Goal: Task Accomplishment & Management: Use online tool/utility

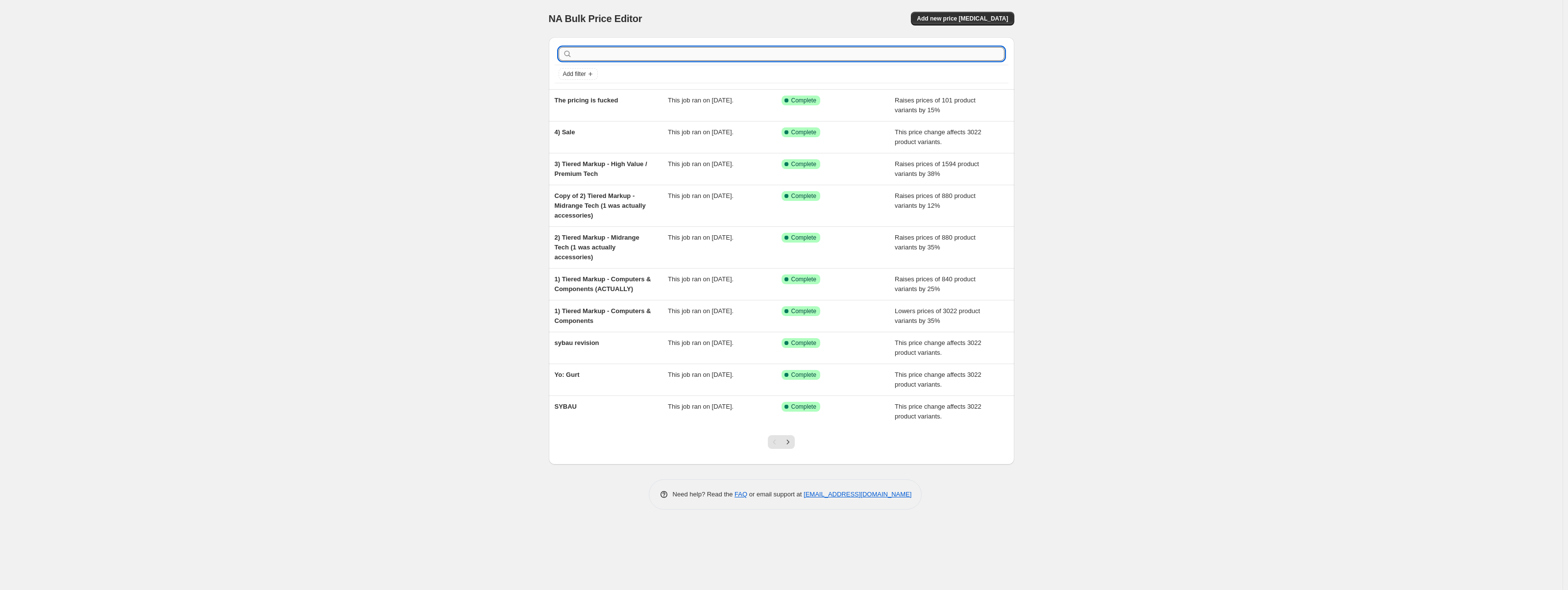
click at [660, 48] on input "text" at bounding box center [789, 54] width 430 height 14
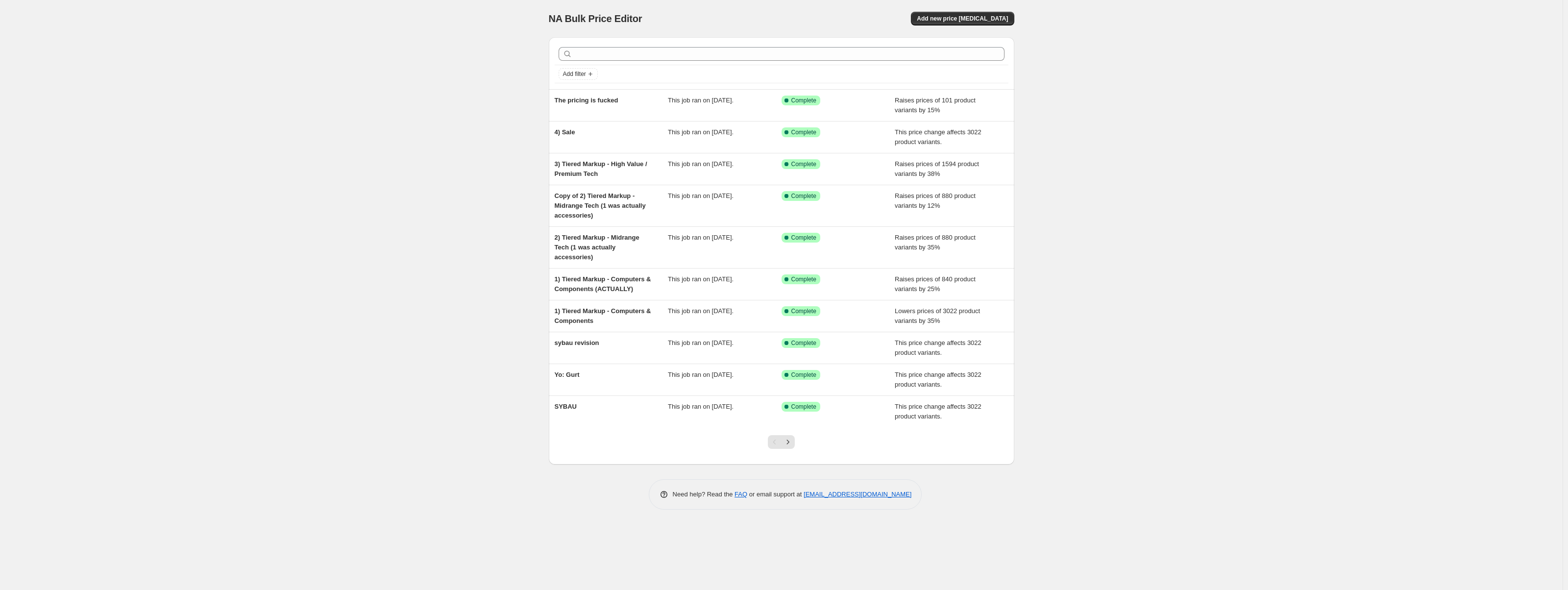
drag, startPoint x: 973, startPoint y: 24, endPoint x: 355, endPoint y: 52, distance: 618.6
click at [379, 31] on div "NA Bulk Price Editor. This page is ready NA Bulk Price Editor Add new price cha…" at bounding box center [781, 295] width 1563 height 590
click at [974, 23] on button "Add new price [MEDICAL_DATA]" at bounding box center [962, 18] width 103 height 14
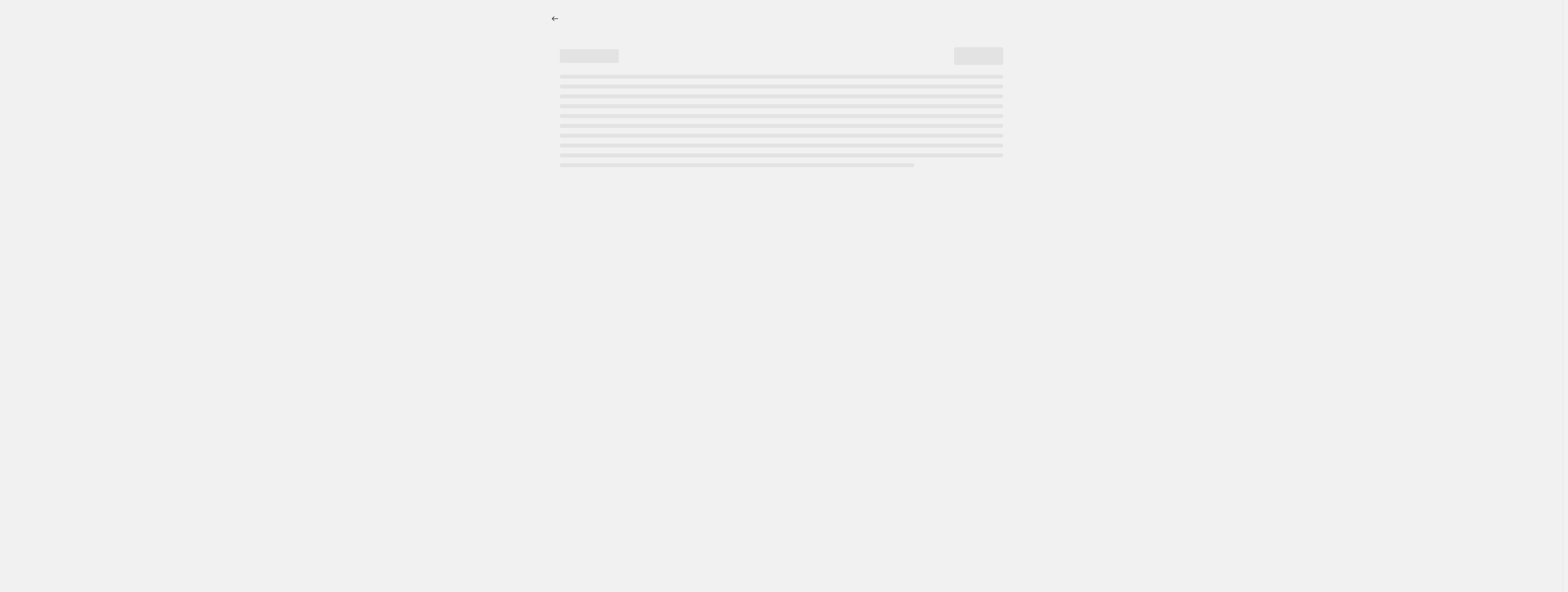
select select "percentage"
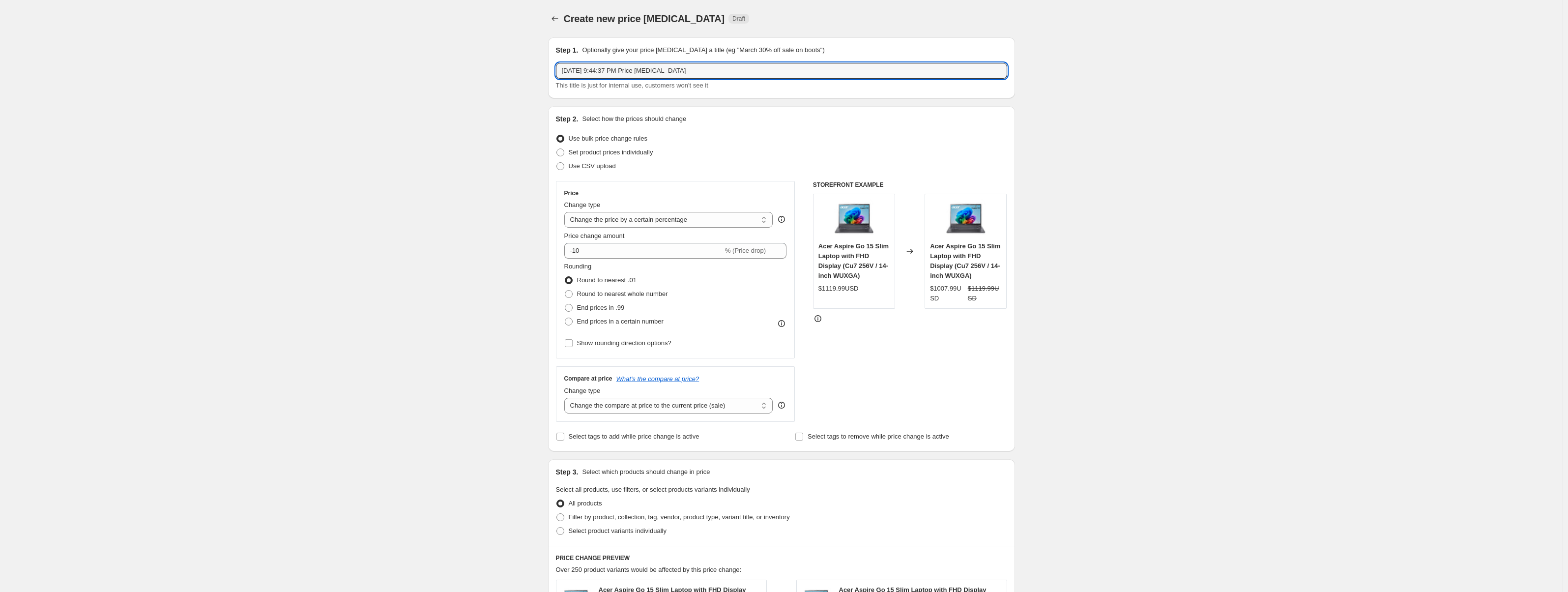
drag, startPoint x: 719, startPoint y: 64, endPoint x: 548, endPoint y: 89, distance: 172.8
click at [548, 89] on div "Step 1. Optionally give your price change job a title (eg "March 30% off sale o…" at bounding box center [778, 484] width 475 height 909
type input "idek"
drag, startPoint x: 679, startPoint y: 78, endPoint x: 546, endPoint y: 70, distance: 133.2
click at [546, 70] on div "Step 1. Optionally give your price change job a title (eg "March 30% off sale o…" at bounding box center [778, 484] width 475 height 909
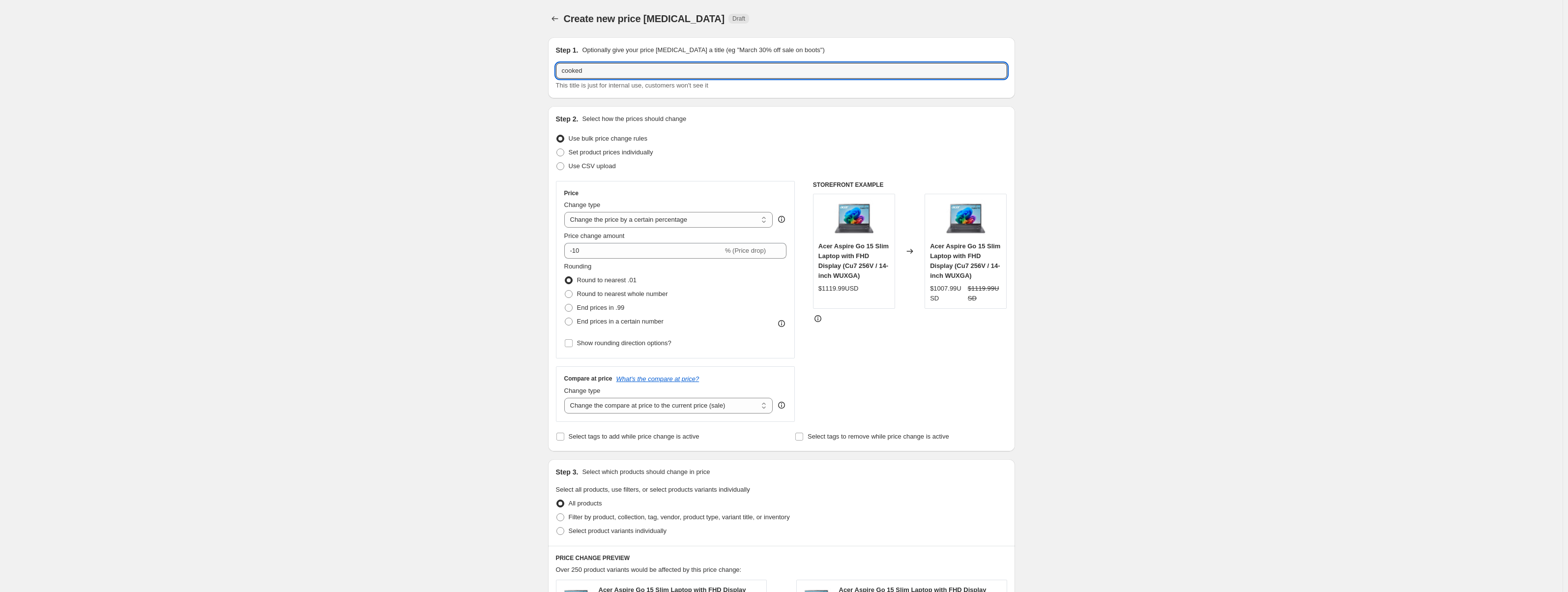
type input "cooked"
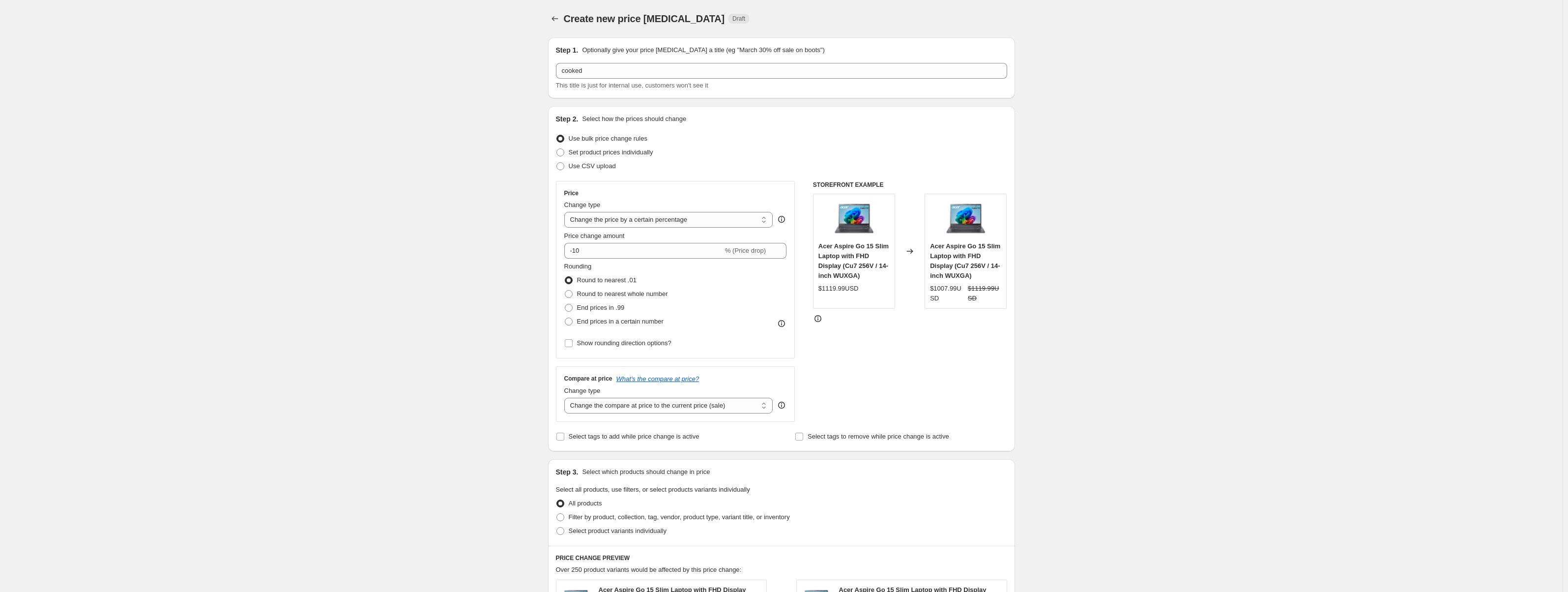
click at [634, 93] on div "Step 1. Optionally give your price change job a title (eg "March 30% off sale o…" at bounding box center [782, 68] width 467 height 61
click at [668, 224] on select "Change the price to a certain amount Change the price by a certain amount Chang…" at bounding box center [669, 220] width 209 height 16
select select "no_change"
click at [566, 212] on select "Change the price to a certain amount Change the price by a certain amount Chang…" at bounding box center [669, 220] width 209 height 16
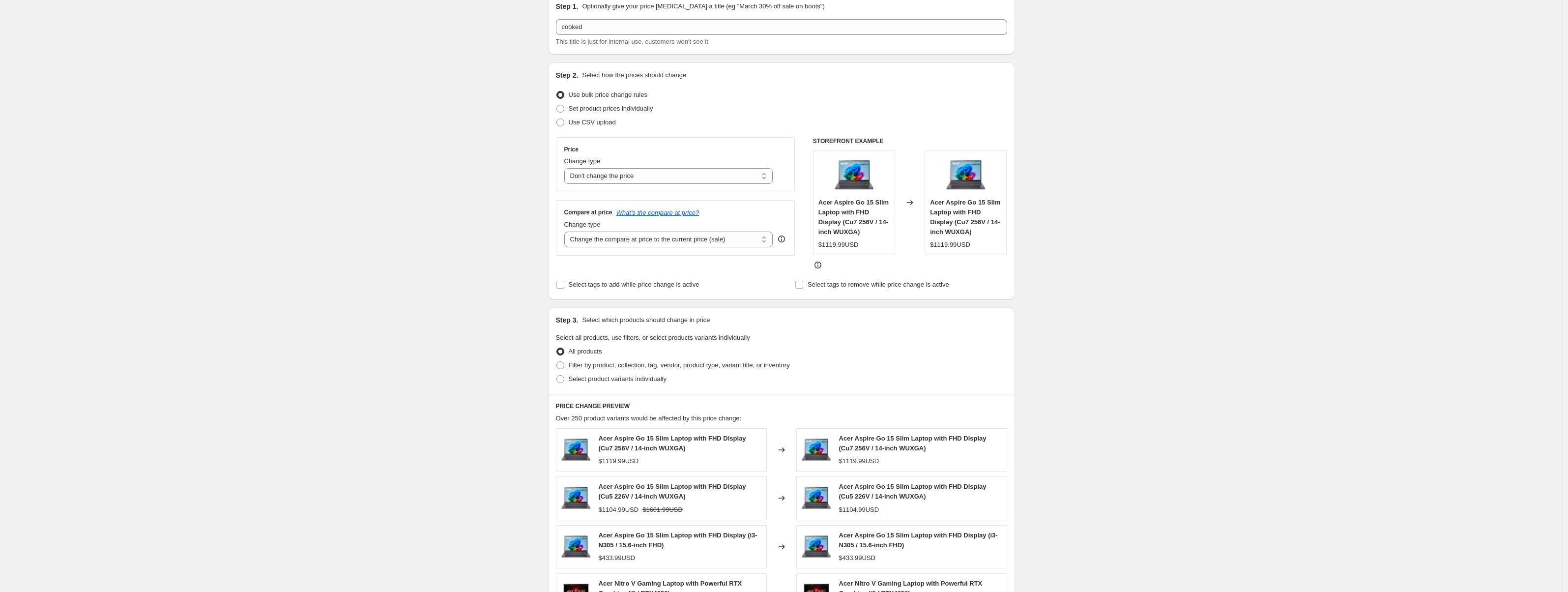
scroll to position [49, 0]
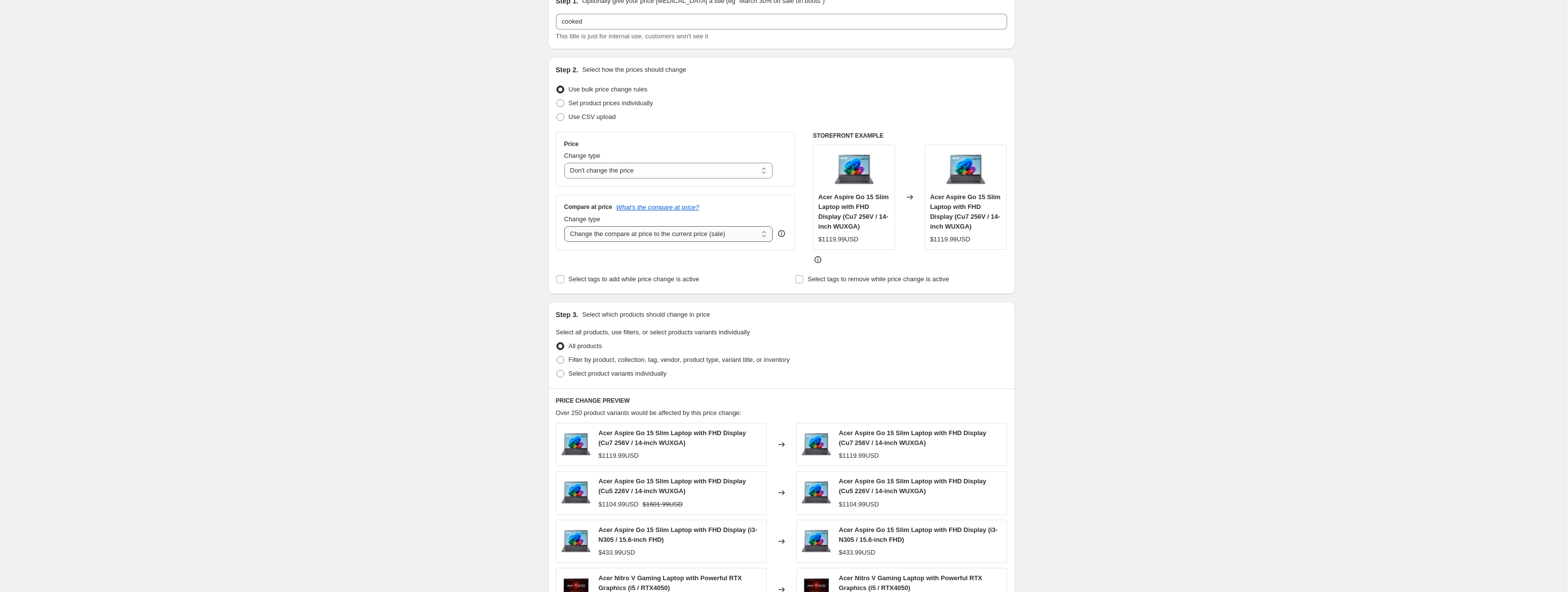
click at [649, 236] on select "Change the compare at price to the current price (sale) Change the compare at p…" at bounding box center [669, 234] width 209 height 16
select select "remove"
click at [566, 226] on select "Change the compare at price to the current price (sale) Change the compare at p…" at bounding box center [669, 234] width 209 height 16
click at [727, 257] on div "Price Change type Change the price to a certain amount Change the price by a ce…" at bounding box center [675, 198] width 239 height 133
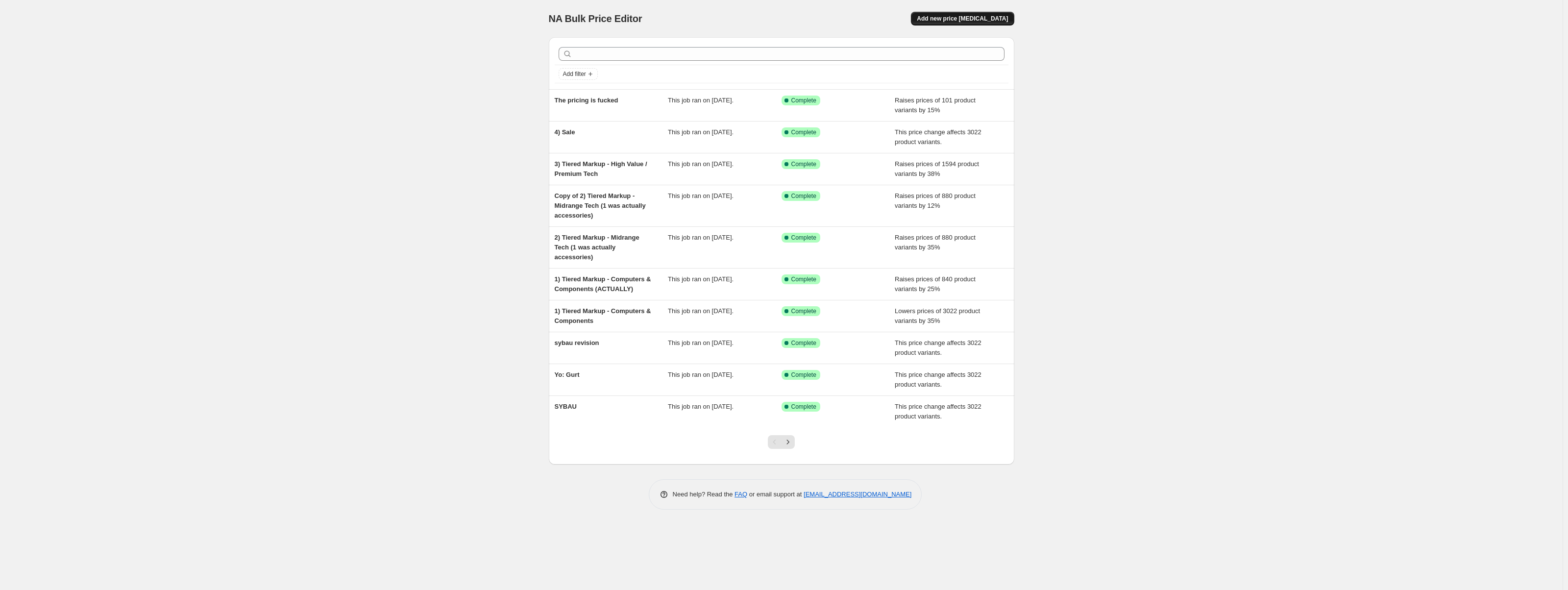
click at [969, 23] on button "Add new price [MEDICAL_DATA]" at bounding box center [962, 18] width 103 height 14
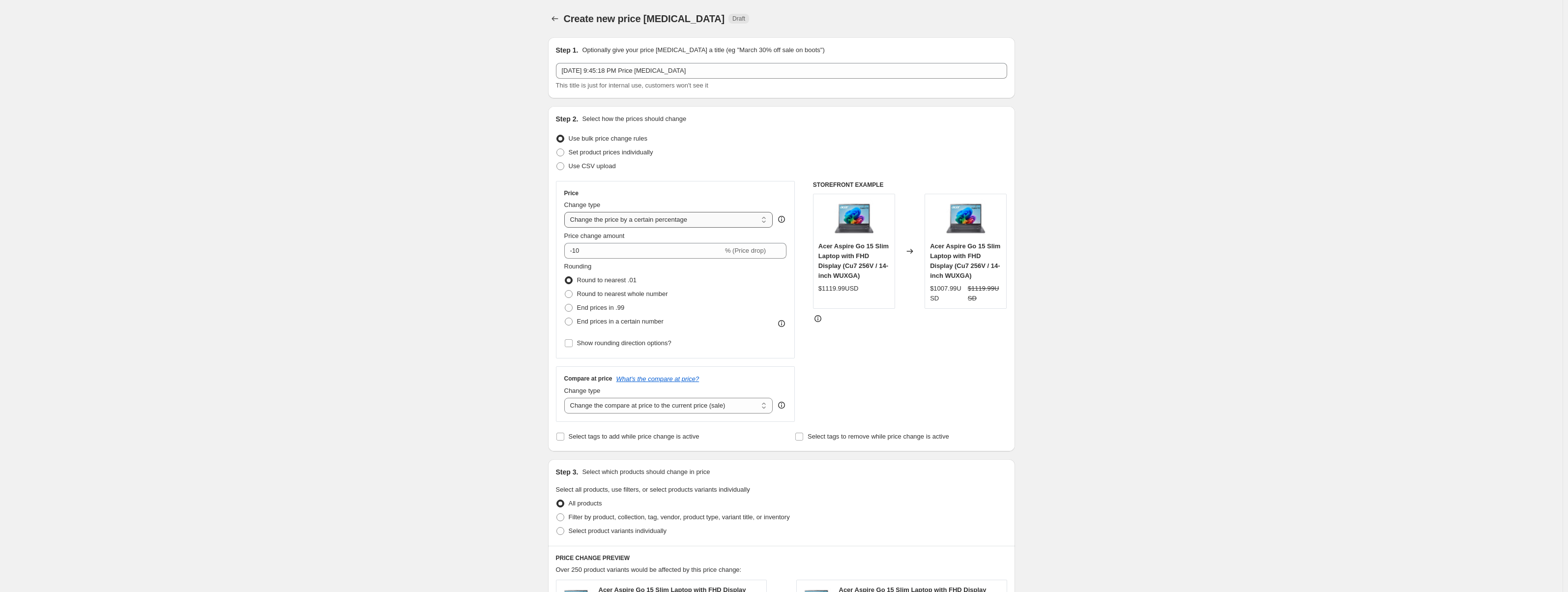
click at [634, 214] on select "Change the price to a certain amount Change the price by a certain amount Chang…" at bounding box center [669, 220] width 209 height 16
select select "pc"
type input "50"
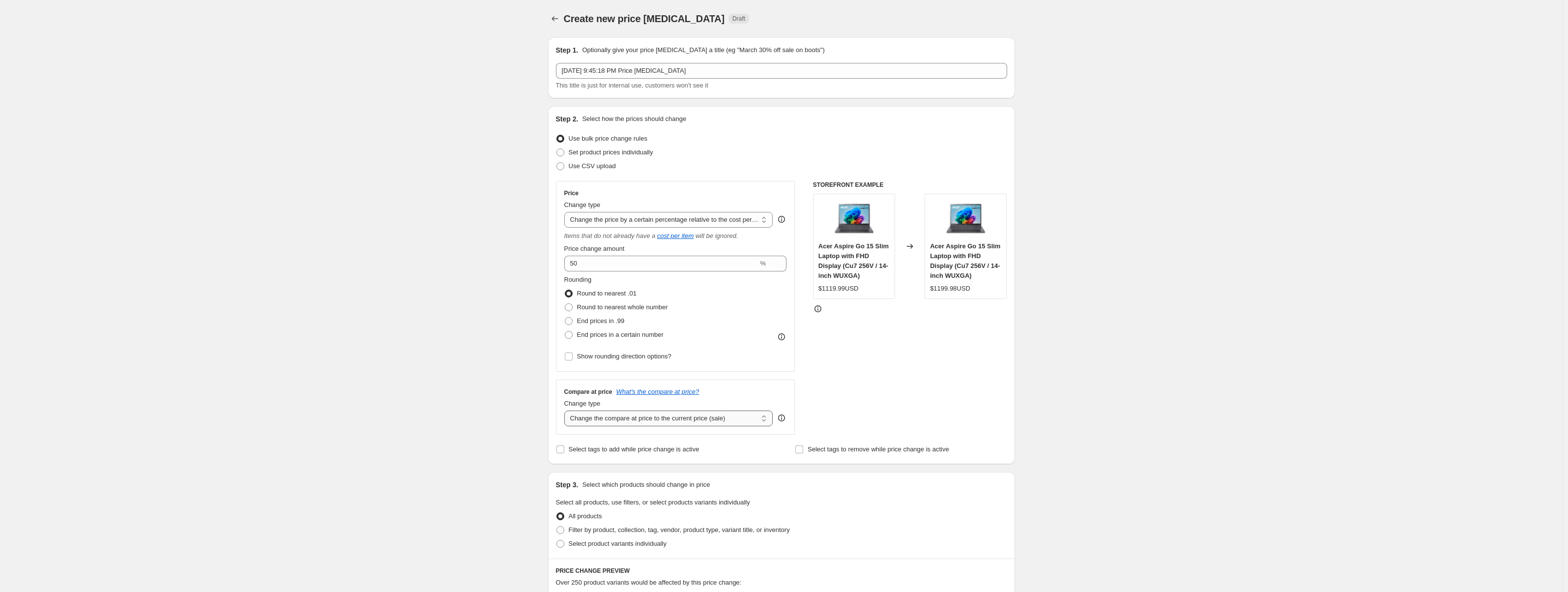
click at [626, 418] on select "Change the compare at price to the current price (sale) Change the compare at p…" at bounding box center [669, 418] width 209 height 16
click at [566, 411] on select "Change the compare at price to the current price (sale) Change the compare at p…" at bounding box center [669, 418] width 209 height 16
click at [960, 362] on div "STOREFRONT EXAMPLE Acer Aspire Go 15 Slim Laptop with FHD Display (Cu7 256V / 1…" at bounding box center [910, 307] width 194 height 254
click at [625, 422] on select "Change the compare at price to the current price (sale) Change the compare at p…" at bounding box center [669, 418] width 209 height 16
click at [566, 411] on select "Change the compare at price to the current price (sale) Change the compare at p…" at bounding box center [669, 418] width 209 height 16
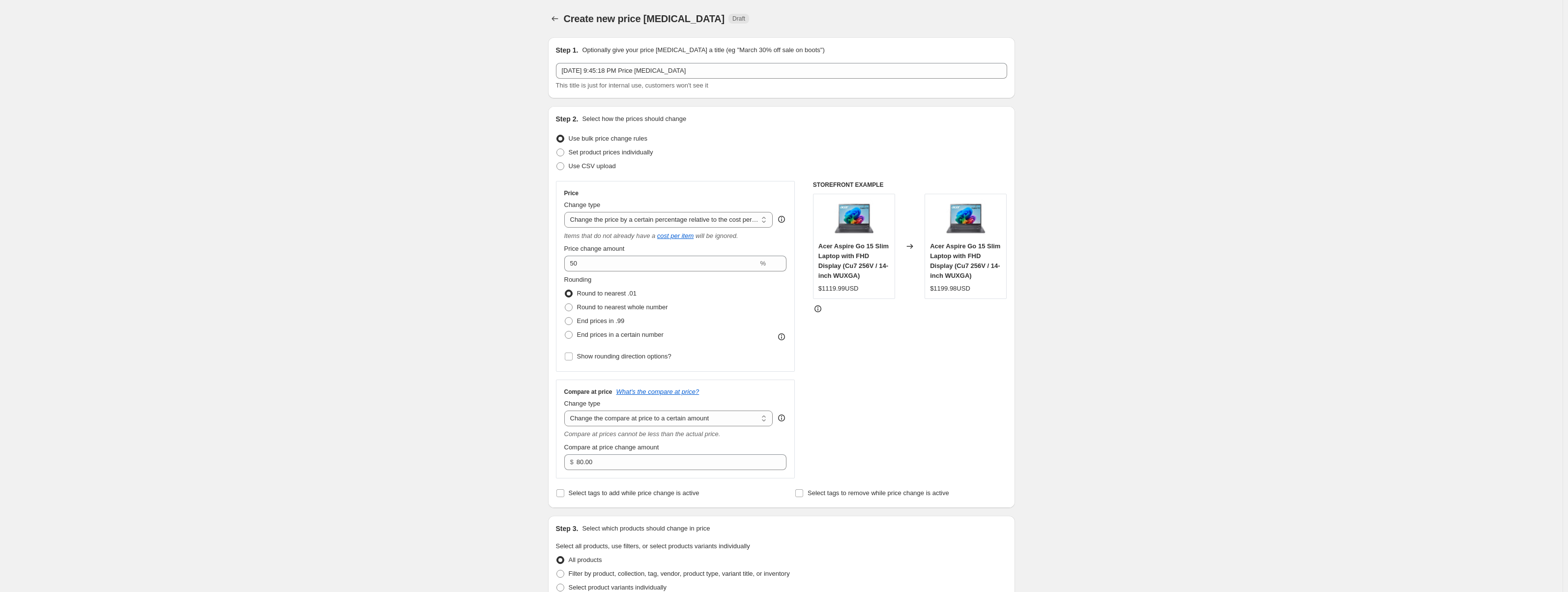
click at [924, 359] on div "STOREFRONT EXAMPLE Acer Aspire Go 15 Slim Laptop with FHD Display (Cu7 256V / 1…" at bounding box center [910, 329] width 194 height 298
click at [700, 424] on select "Change the compare at price to the current price (sale) Change the compare at p…" at bounding box center [669, 418] width 209 height 16
select select "bp"
click at [566, 411] on select "Change the compare at price to the current price (sale) Change the compare at p…" at bounding box center [669, 418] width 209 height 16
type input "12.00"
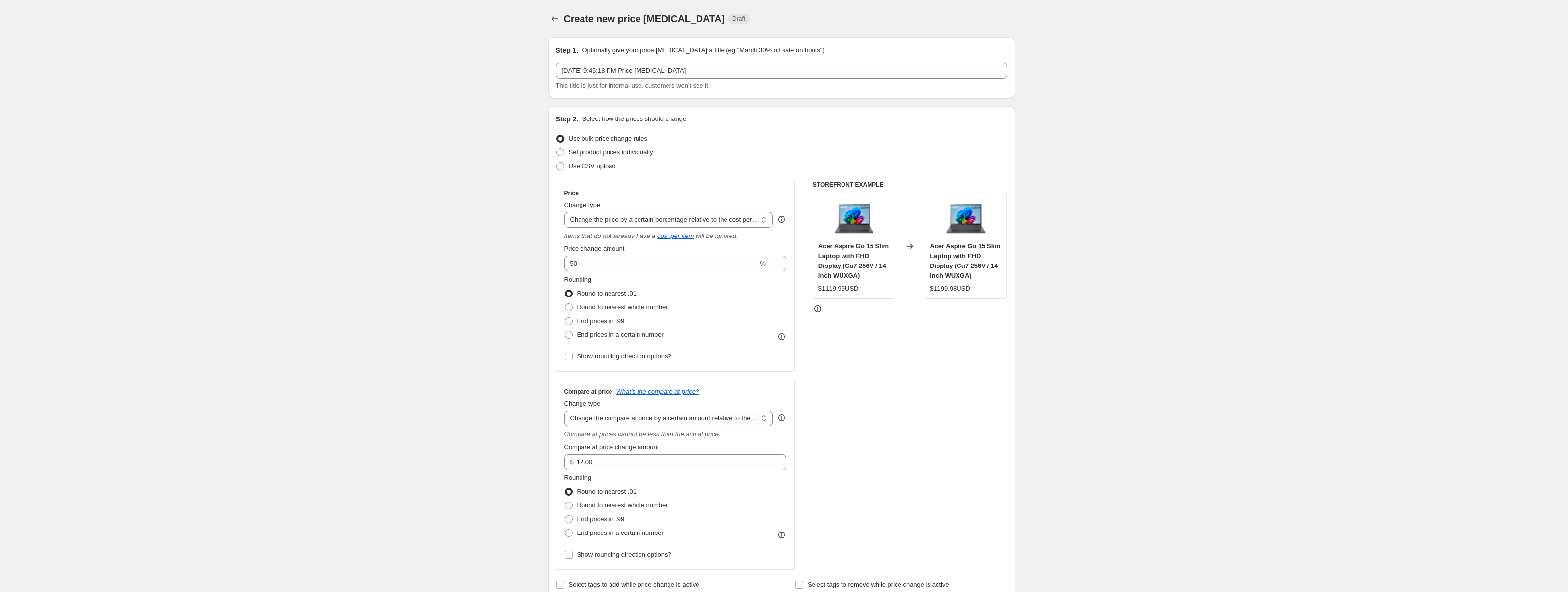
drag, startPoint x: 858, startPoint y: 393, endPoint x: 853, endPoint y: 397, distance: 6.4
click at [857, 394] on div "STOREFRONT EXAMPLE Acer Aspire Go 15 Slim Laptop with FHD Display (Cu7 256V / 1…" at bounding box center [910, 375] width 194 height 389
click at [652, 212] on select "Change the price to a certain amount Change the price by a certain amount Chang…" at bounding box center [669, 220] width 209 height 16
select select "bcap"
click at [566, 212] on select "Change the price to a certain amount Change the price by a certain amount Chang…" at bounding box center [669, 220] width 209 height 16
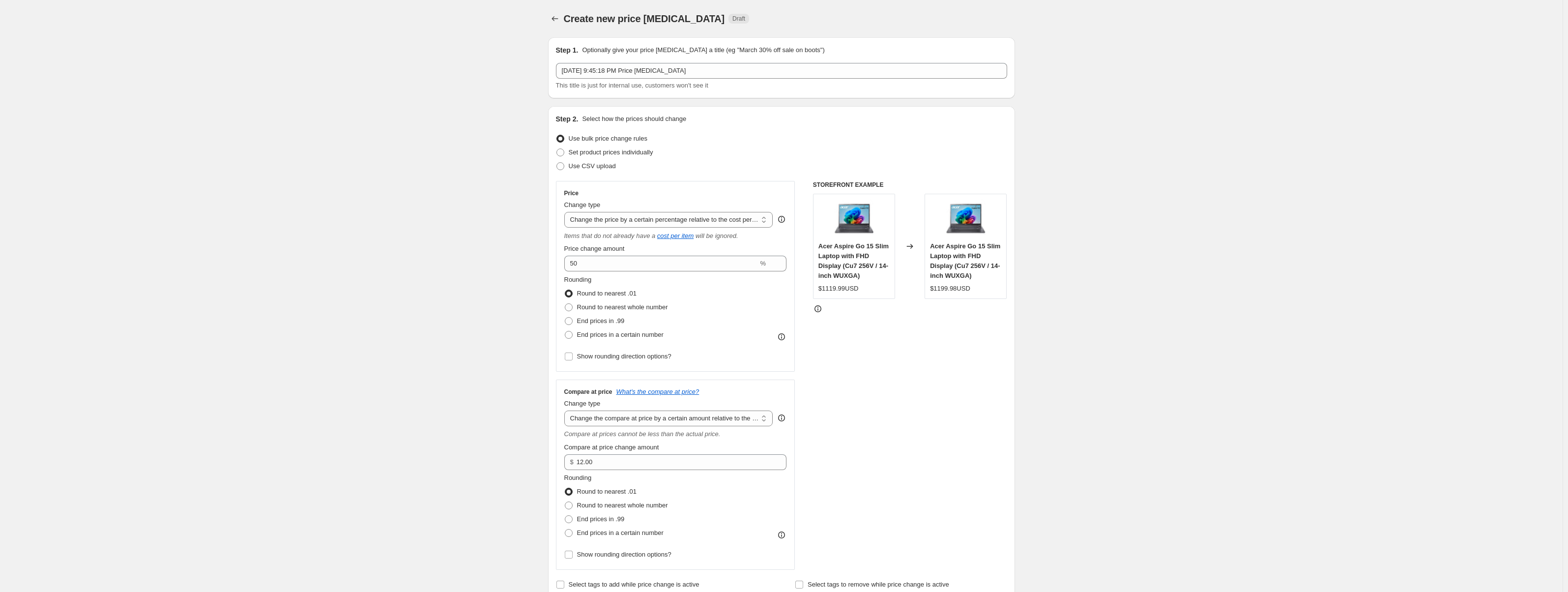
type input "-12.00"
click at [887, 373] on div "STOREFRONT EXAMPLE Acer Aspire Go 15 Slim Laptop with FHD Display (Cu7 256V / 1…" at bounding box center [910, 375] width 194 height 389
click at [656, 221] on select "Change the price to a certain amount Change the price by a certain amount Chang…" at bounding box center [669, 220] width 209 height 16
select select "no_change"
click at [566, 212] on select "Change the price to a certain amount Change the price by a certain amount Chang…" at bounding box center [669, 220] width 209 height 16
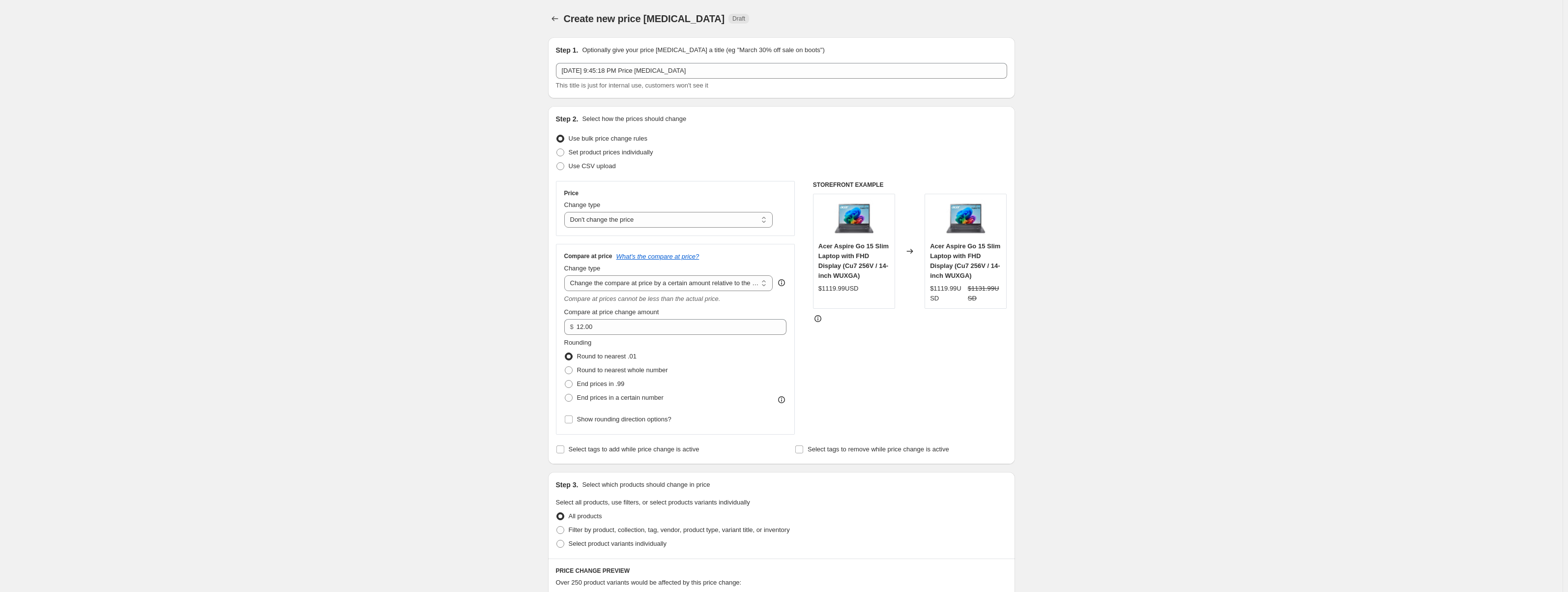
click at [891, 470] on div "Step 1. Optionally give your price [MEDICAL_DATA] a title (eg "March 30% off sa…" at bounding box center [778, 490] width 475 height 922
click at [652, 281] on select "Change the compare at price to the current price (sale) Change the compare at p…" at bounding box center [669, 283] width 209 height 16
select select "remove"
click at [566, 276] on select "Change the compare at price to the current price (sale) Change the compare at p…" at bounding box center [669, 283] width 209 height 16
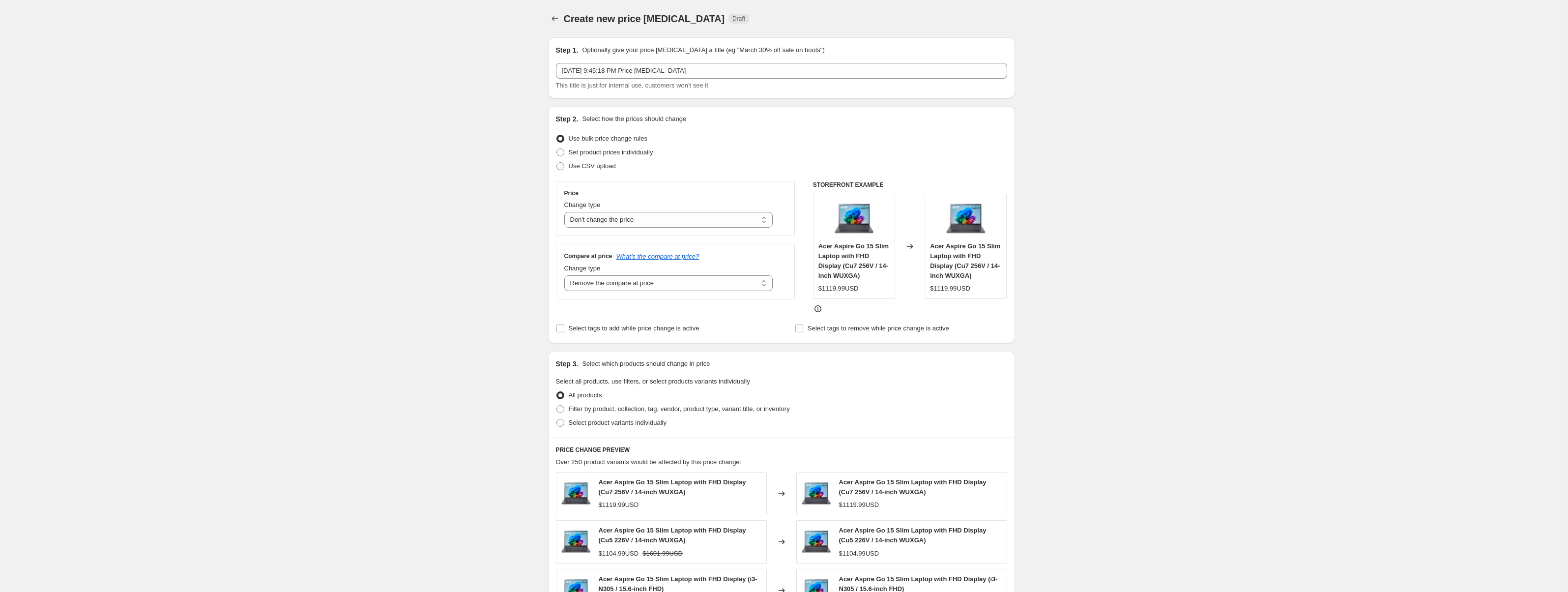
click at [823, 402] on div "Filter by product, collection, tag, vendor, product type, variant title, or inv…" at bounding box center [781, 409] width 451 height 14
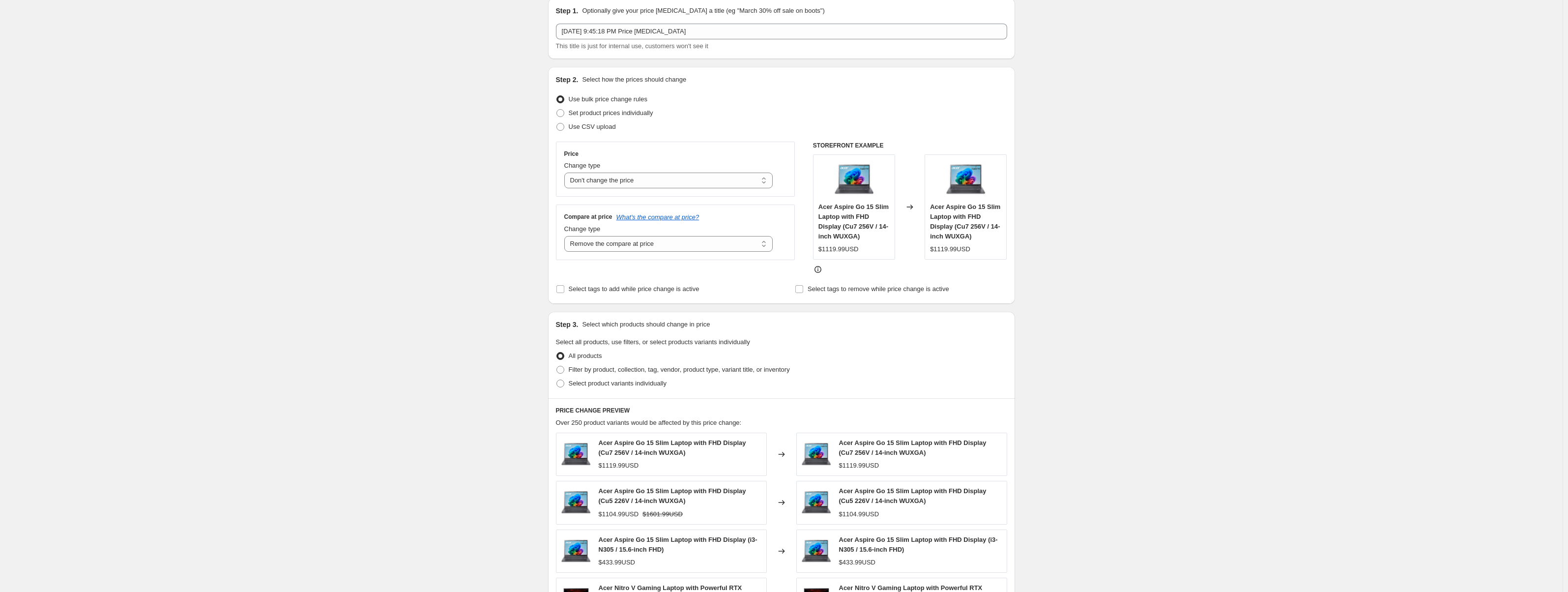
scroll to position [299, 0]
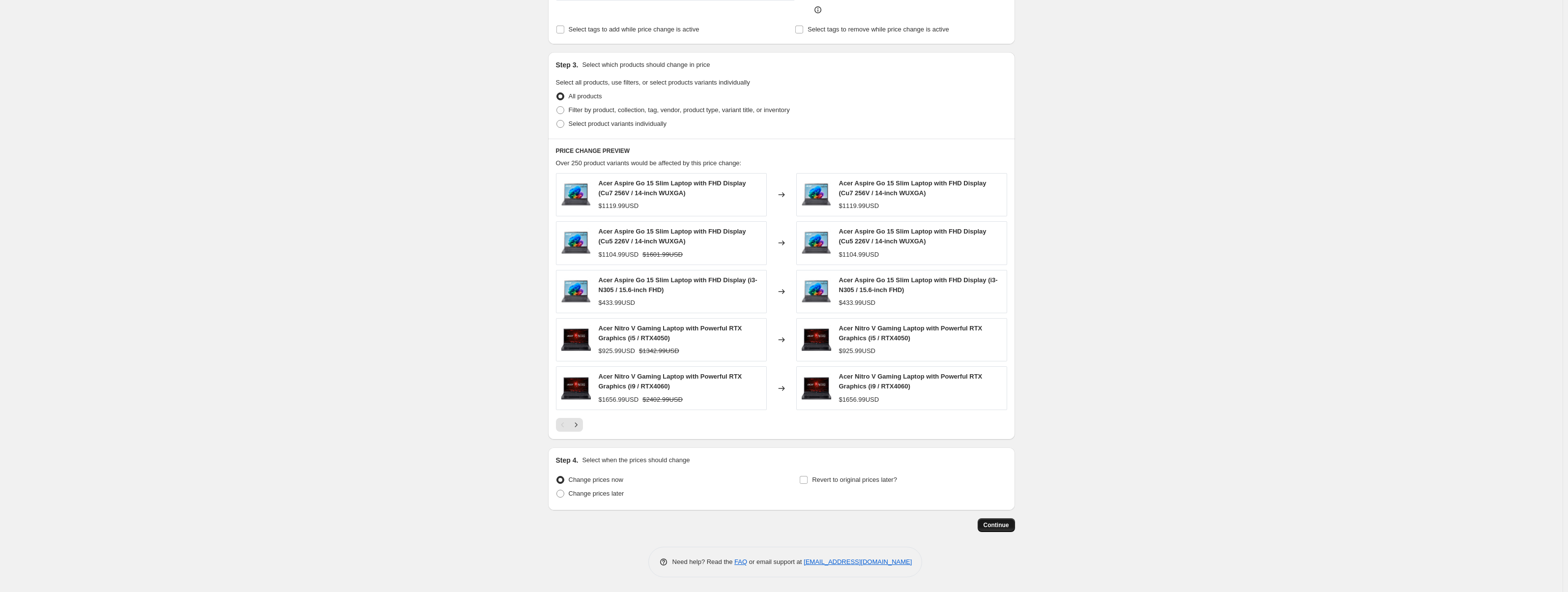
click at [1000, 528] on span "Continue" at bounding box center [996, 525] width 26 height 8
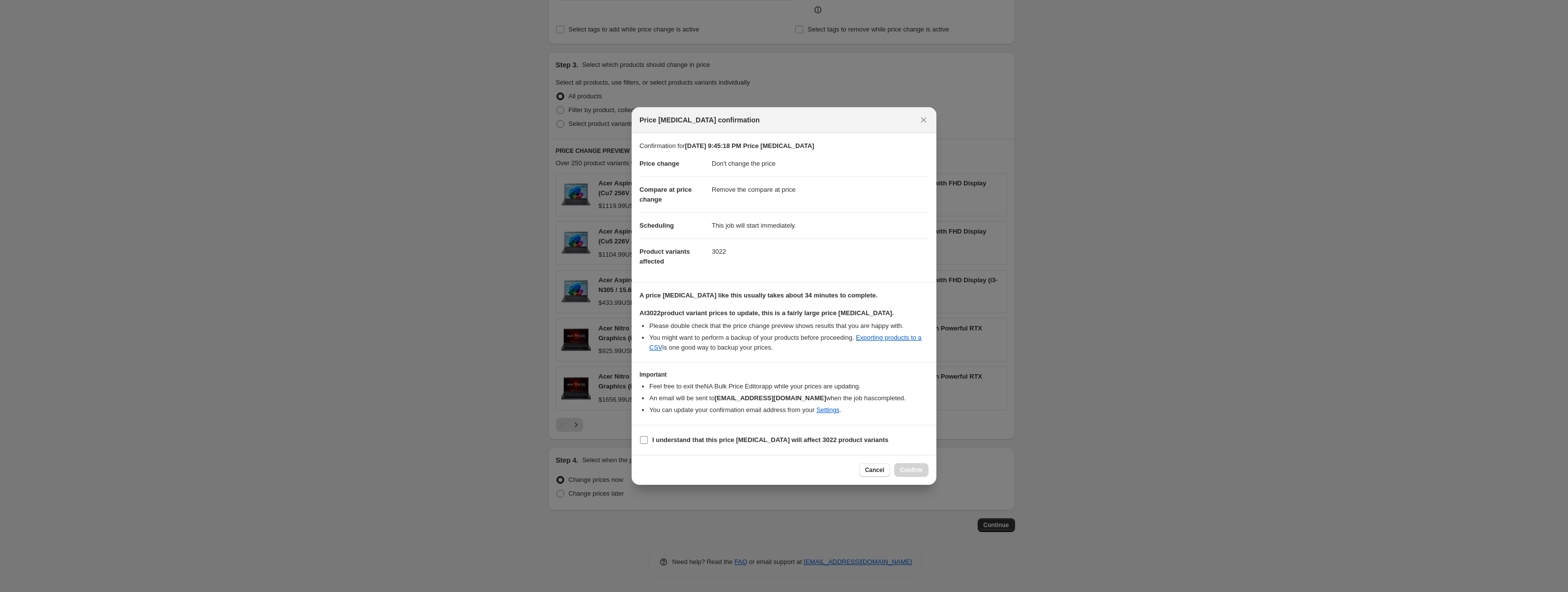
click at [682, 445] on span "I understand that this price [MEDICAL_DATA] will affect 3022 product variants" at bounding box center [770, 440] width 236 height 10
click at [648, 444] on input "I understand that this price [MEDICAL_DATA] will affect 3022 product variants" at bounding box center [644, 440] width 8 height 8
checkbox input "true"
click at [909, 465] on button "Confirm" at bounding box center [911, 470] width 34 height 14
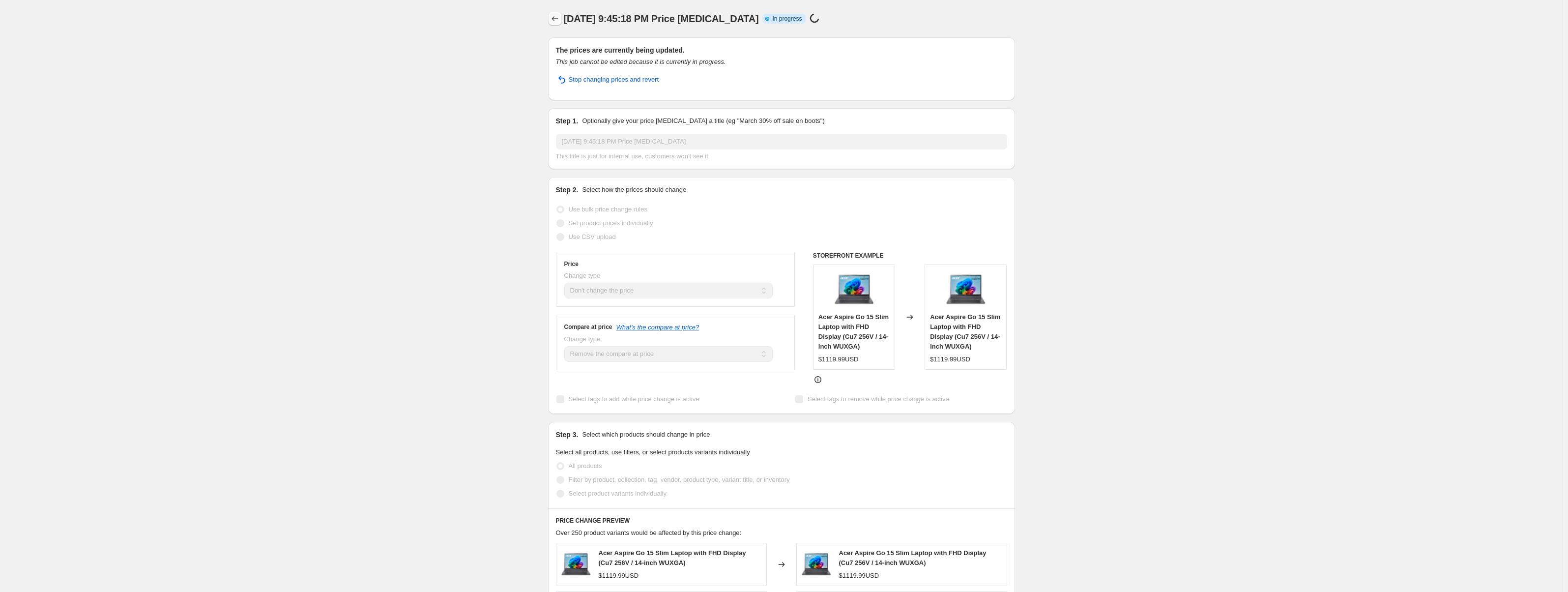
click at [551, 22] on button "Price change jobs" at bounding box center [555, 18] width 14 height 14
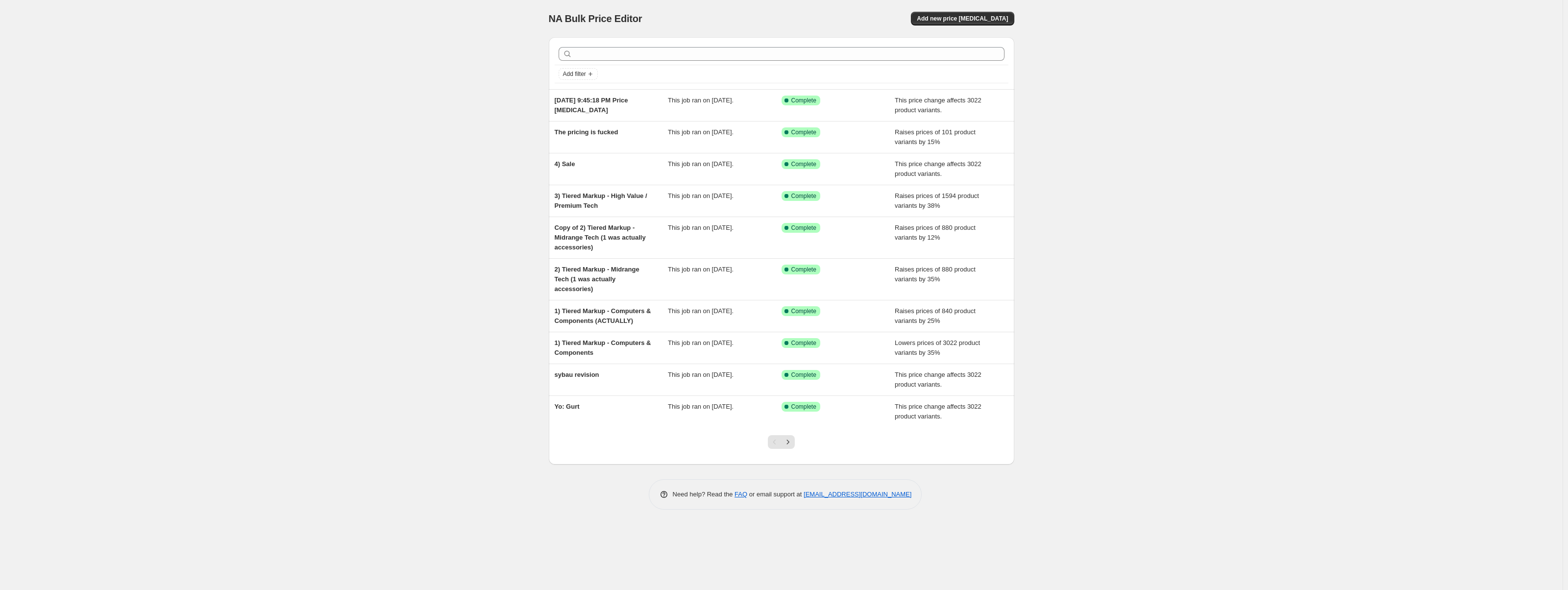
click at [1192, 190] on div "NA Bulk Price Editor. This page is ready NA Bulk Price Editor Add new price [ME…" at bounding box center [781, 295] width 1563 height 590
